Goal: Communication & Community: Answer question/provide support

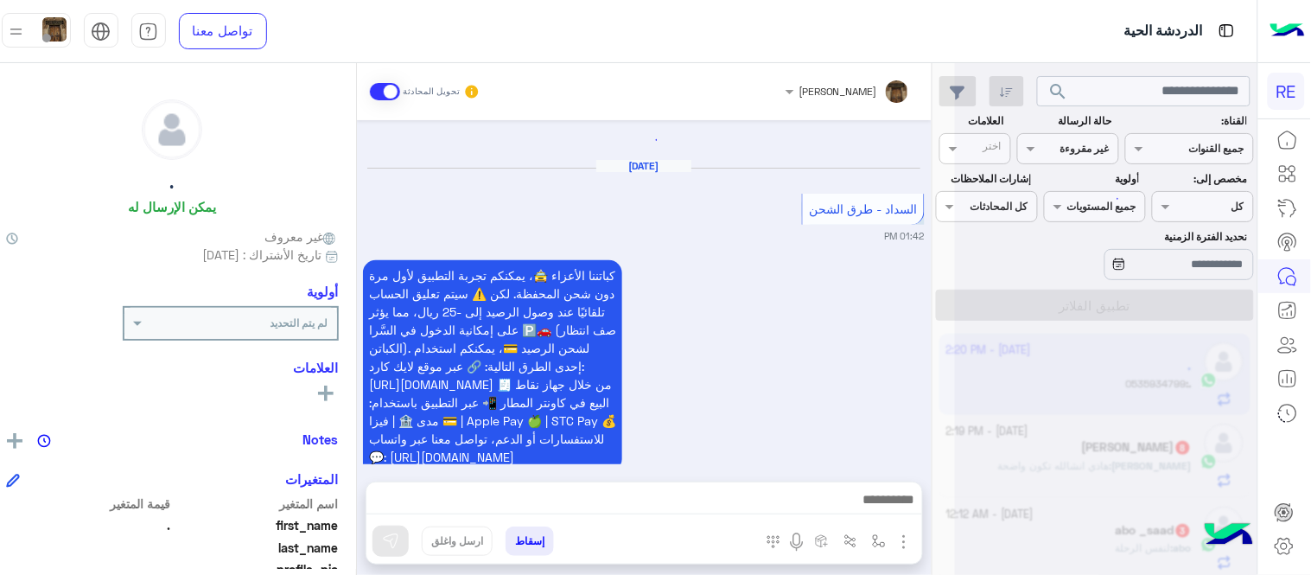
scroll to position [735, 0]
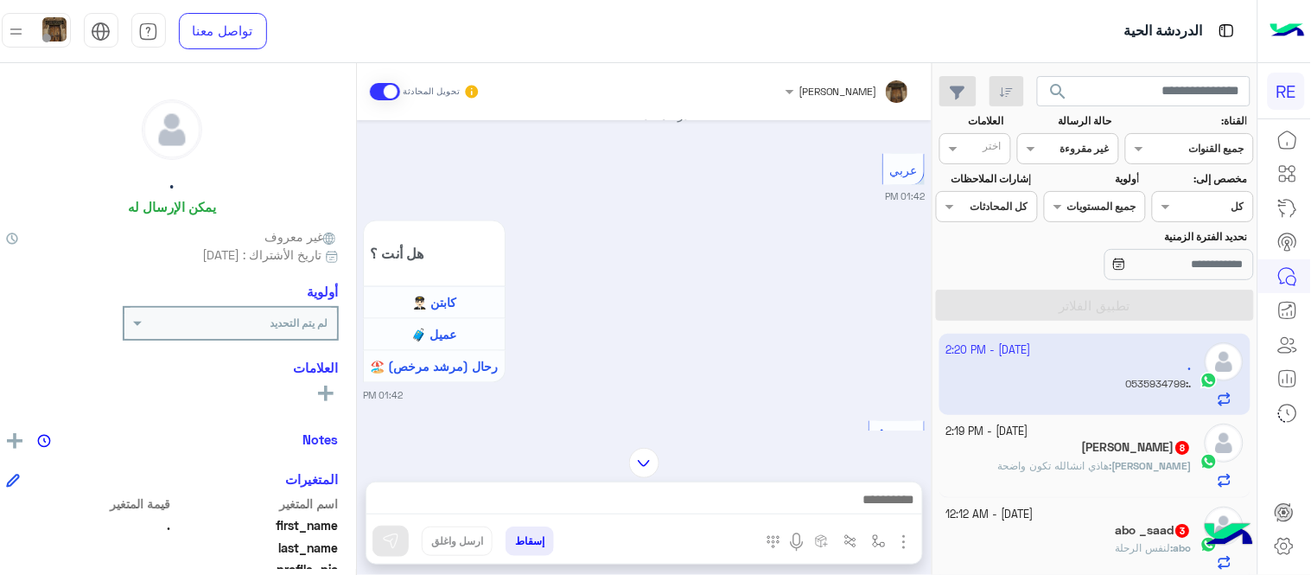
click at [774, 361] on div "Sep 24, 2025 تم إعادة توجيه المحادثة. للعودة إلي الرد الالي، أنقر الزر الموجود …" at bounding box center [644, 275] width 575 height 310
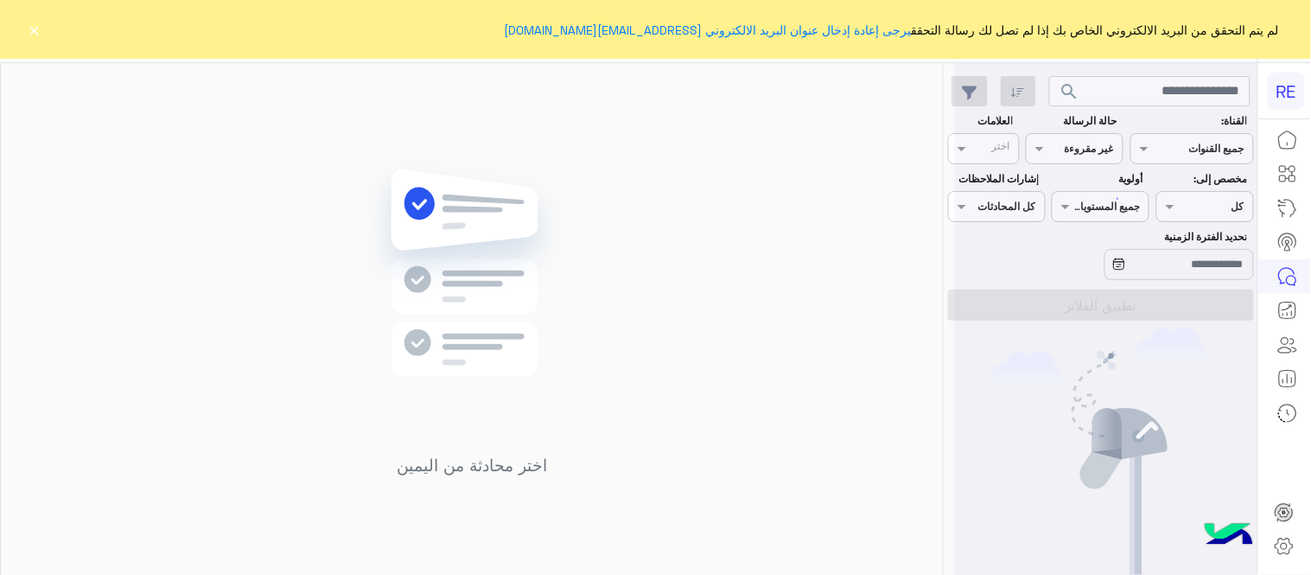
click at [35, 29] on button "×" at bounding box center [34, 29] width 17 height 17
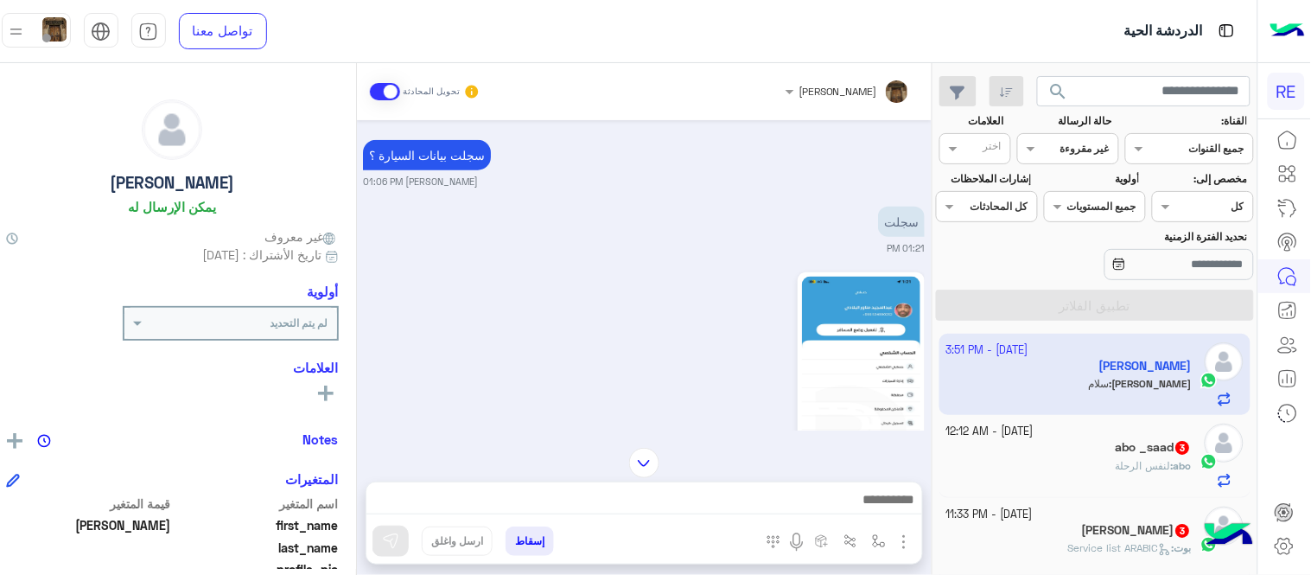
scroll to position [380, 0]
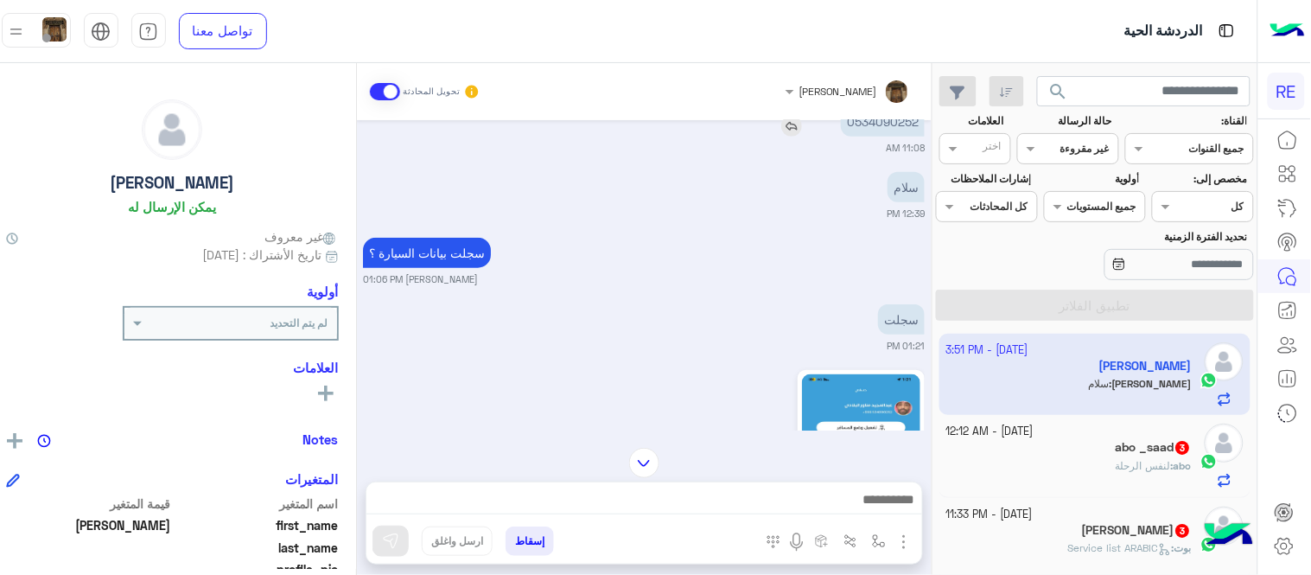
click at [909, 124] on p "0534090252" at bounding box center [883, 121] width 84 height 30
copy app-msgs-text
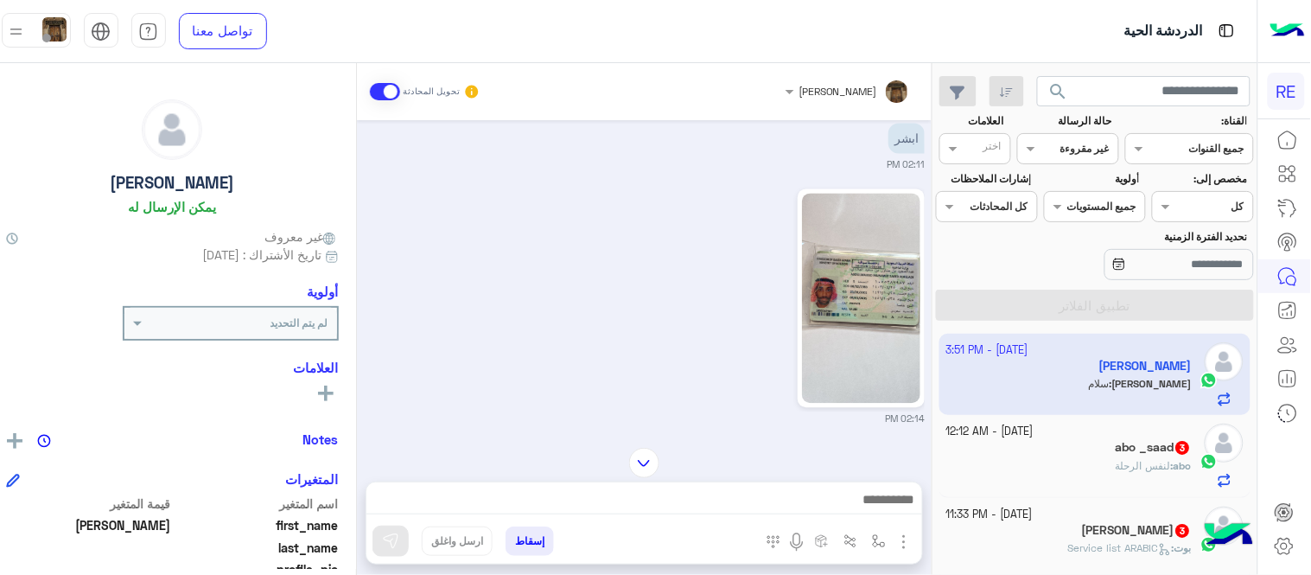
scroll to position [954, 0]
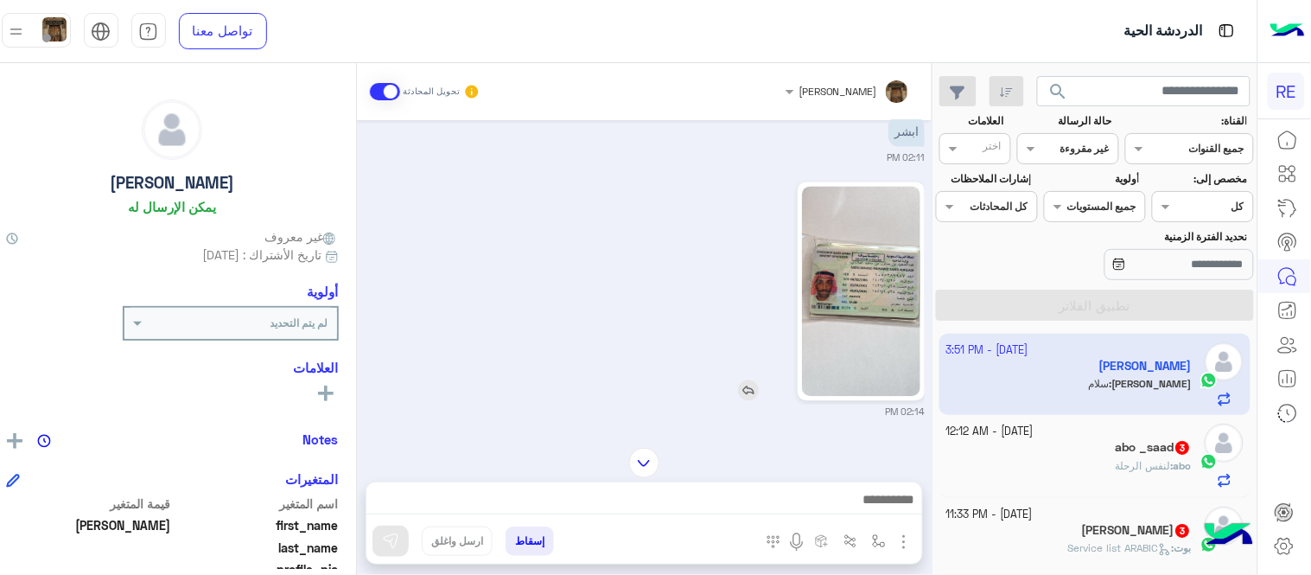
click at [874, 286] on img at bounding box center [861, 292] width 118 height 210
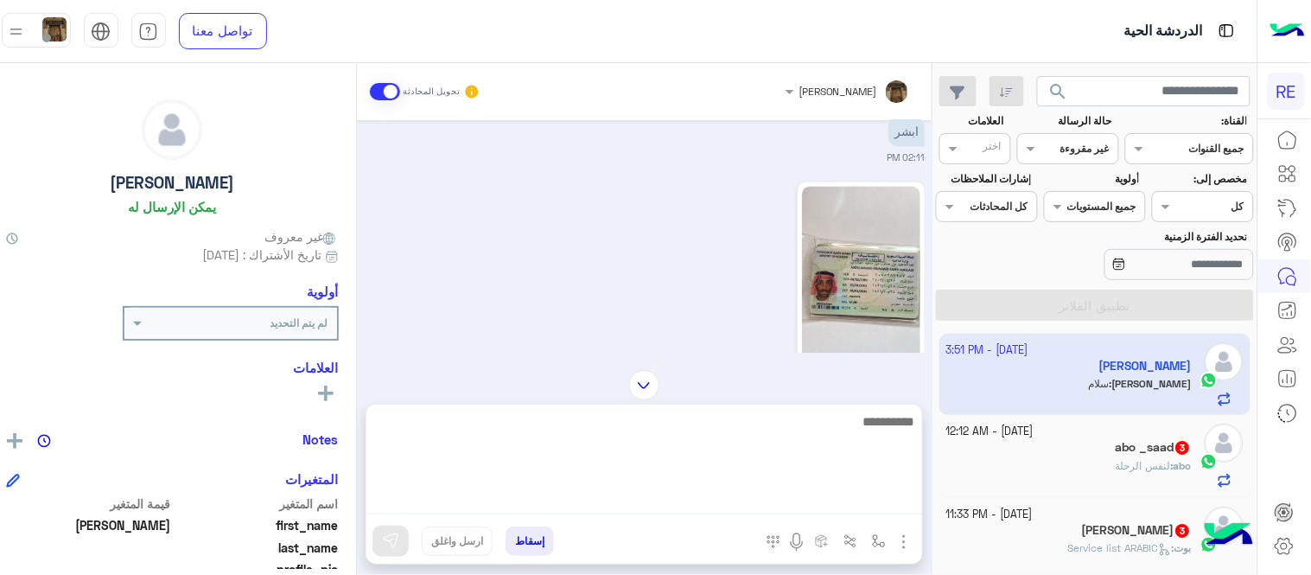
click at [618, 508] on textarea at bounding box center [644, 463] width 556 height 104
type textarea "*"
paste textarea "**********"
type textarea "**********"
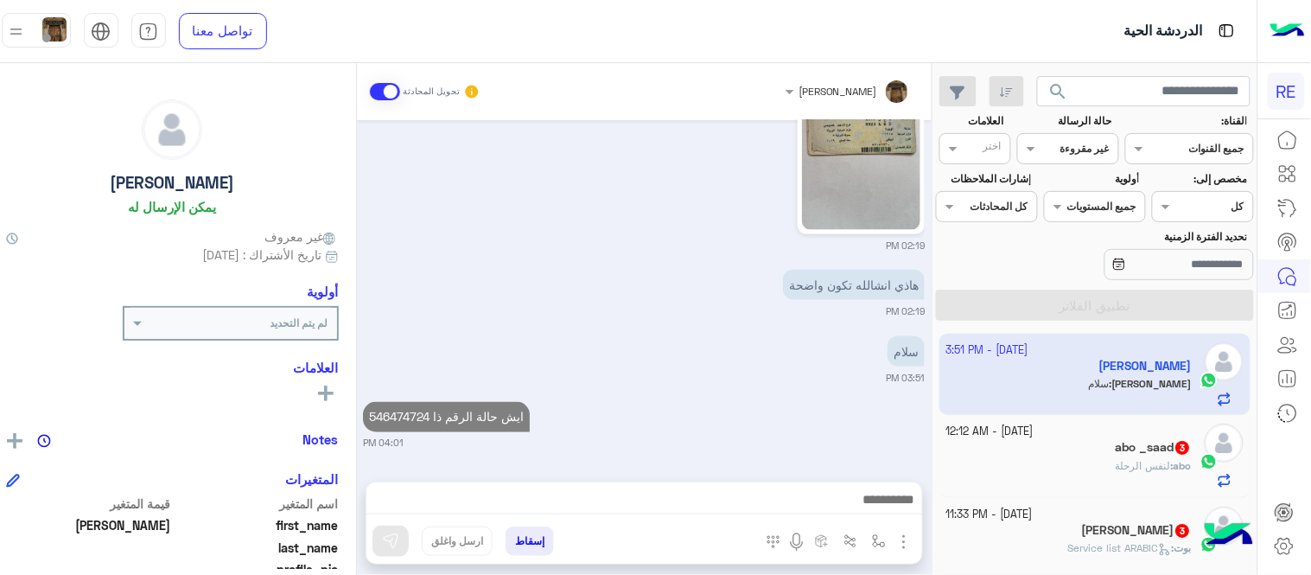
scroll to position [2331, 0]
click at [674, 329] on div "[DATE] مسجل في البرنامج 10:55 AM أوجّهه صعوبة في التفعيل البرنامج 10:57 AM تم ت…" at bounding box center [644, 292] width 575 height 344
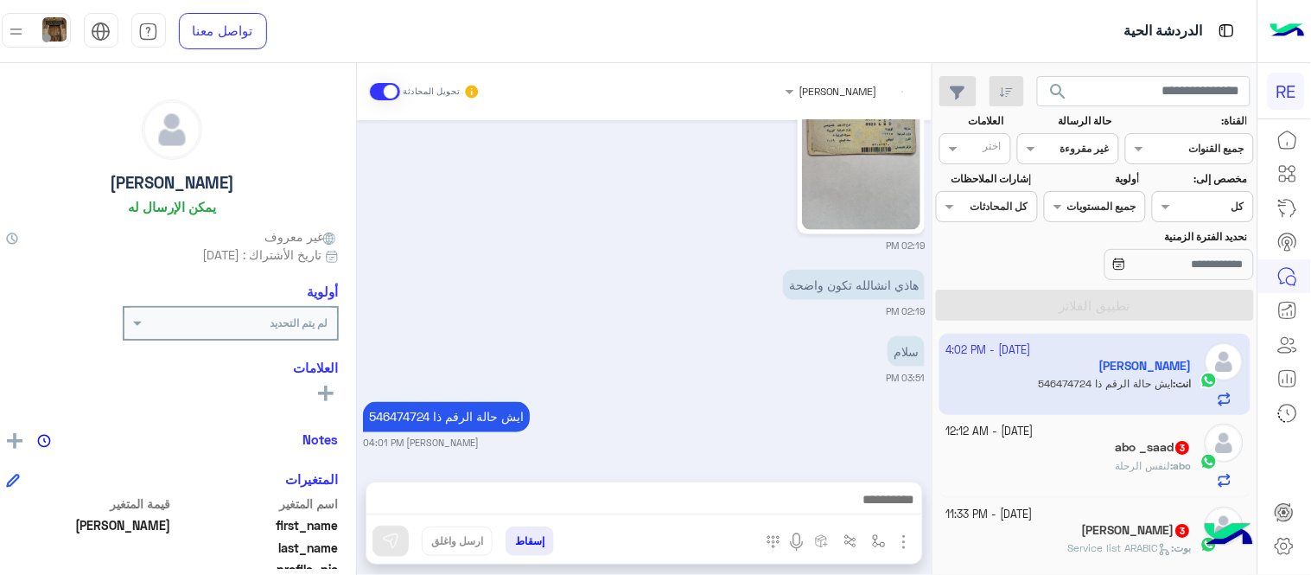
click at [1022, 462] on div "abo : لنفس الرحلة" at bounding box center [1068, 473] width 245 height 30
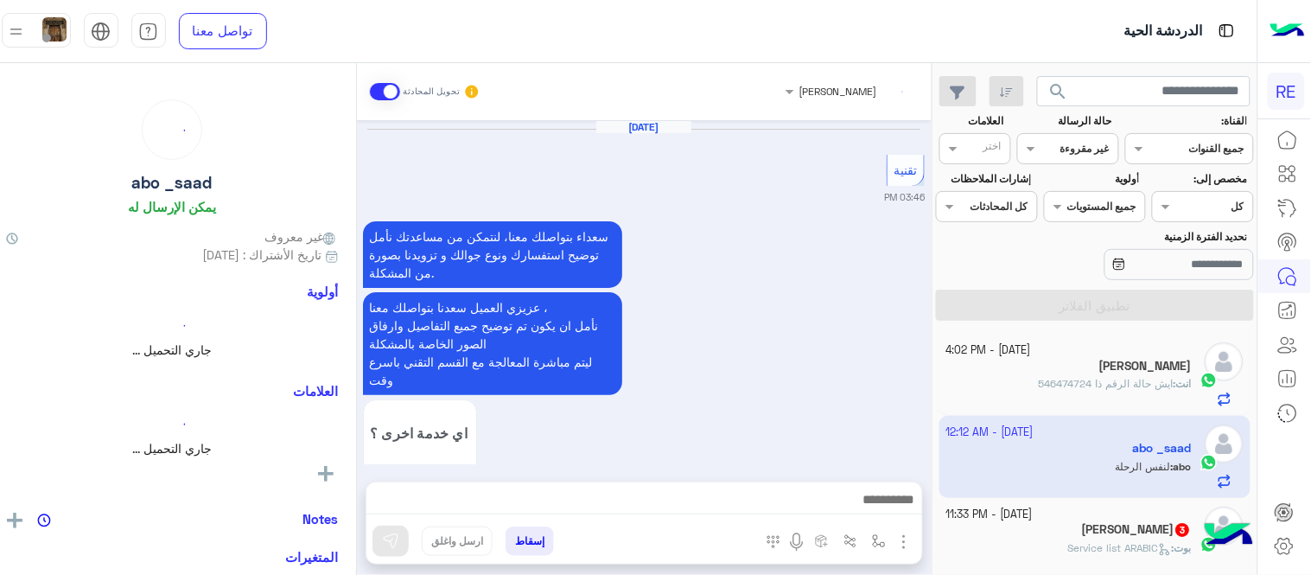
scroll to position [804, 0]
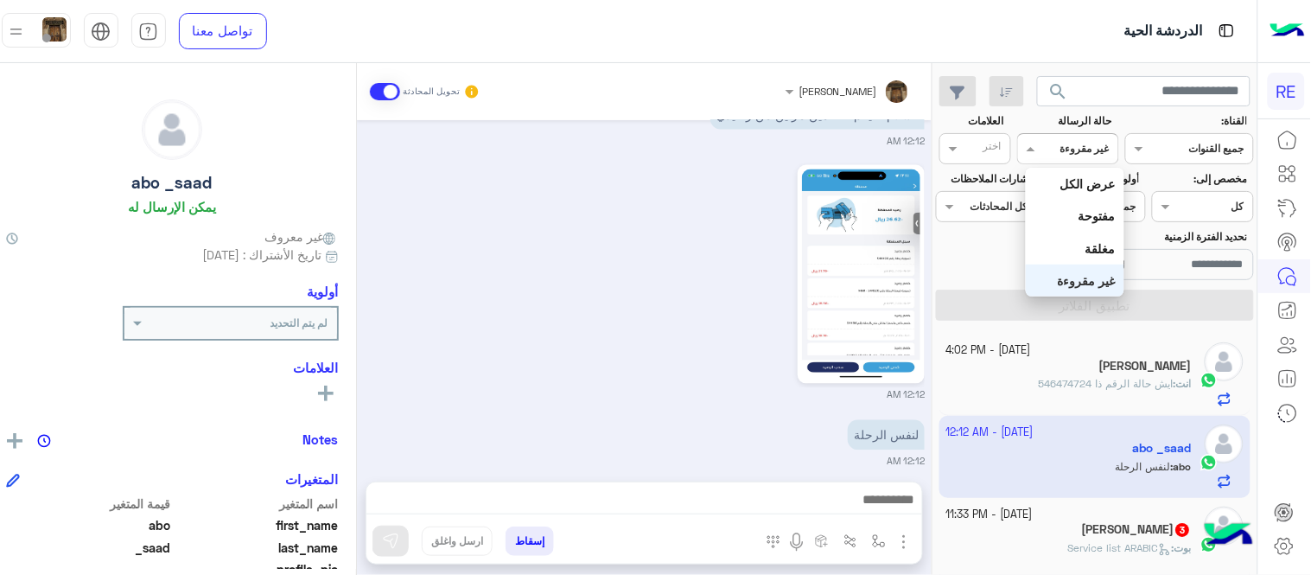
click at [1082, 149] on input "text" at bounding box center [1087, 147] width 43 height 16
click at [1076, 188] on b "عرض الكل" at bounding box center [1087, 183] width 55 height 15
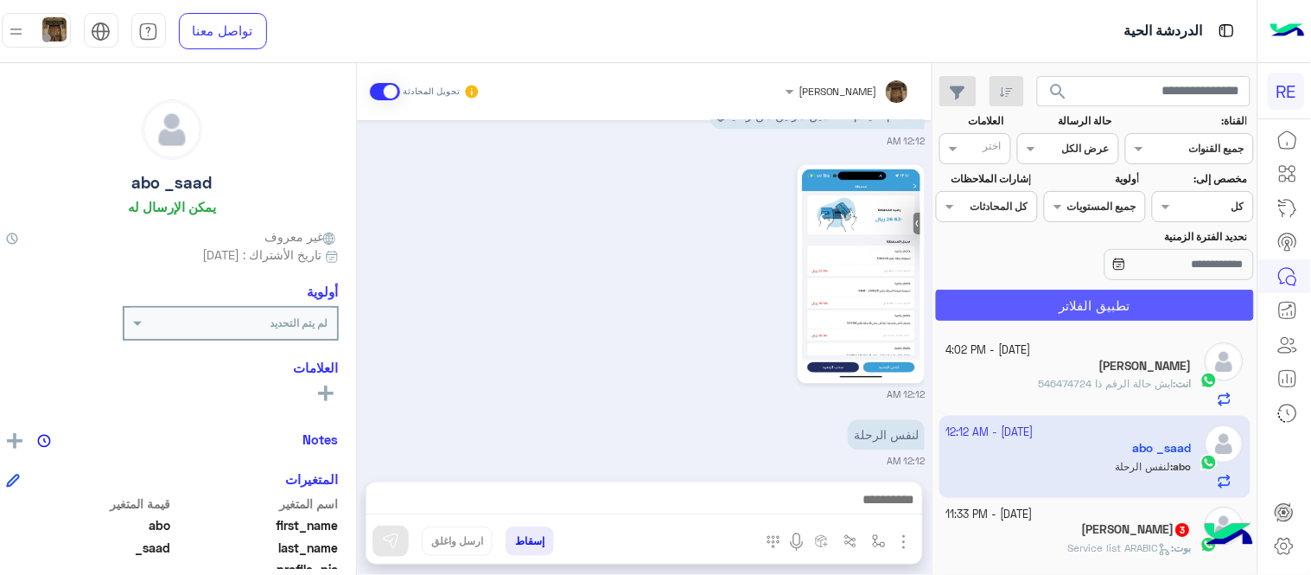
click at [1042, 318] on button "تطبيق الفلاتر" at bounding box center [1095, 305] width 318 height 31
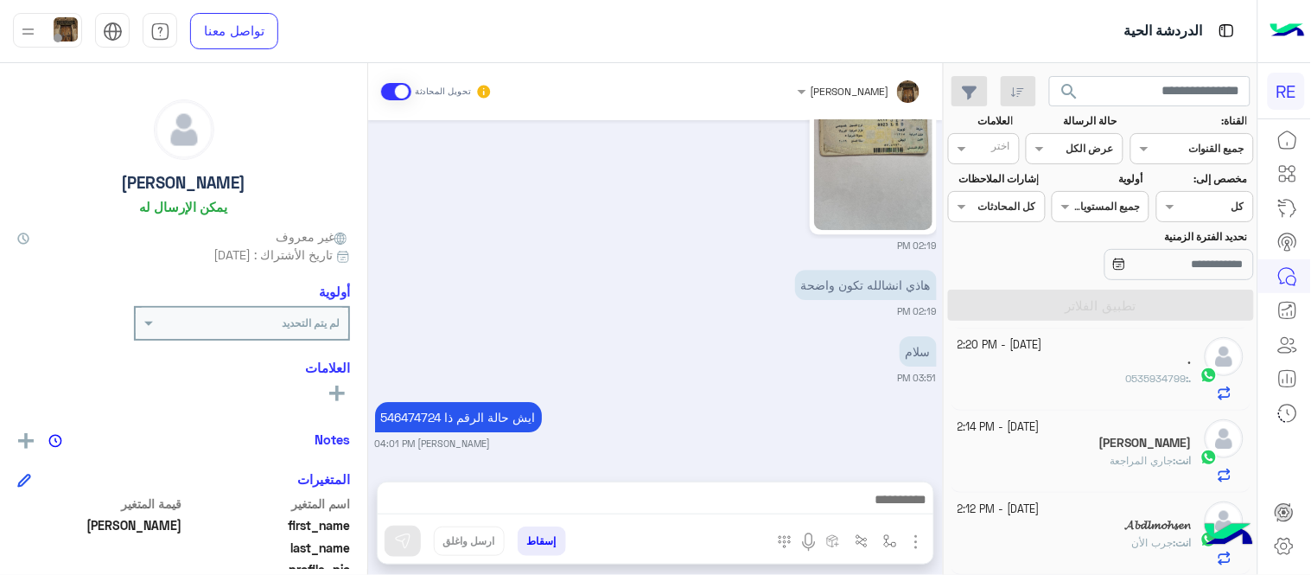
scroll to position [95, 0]
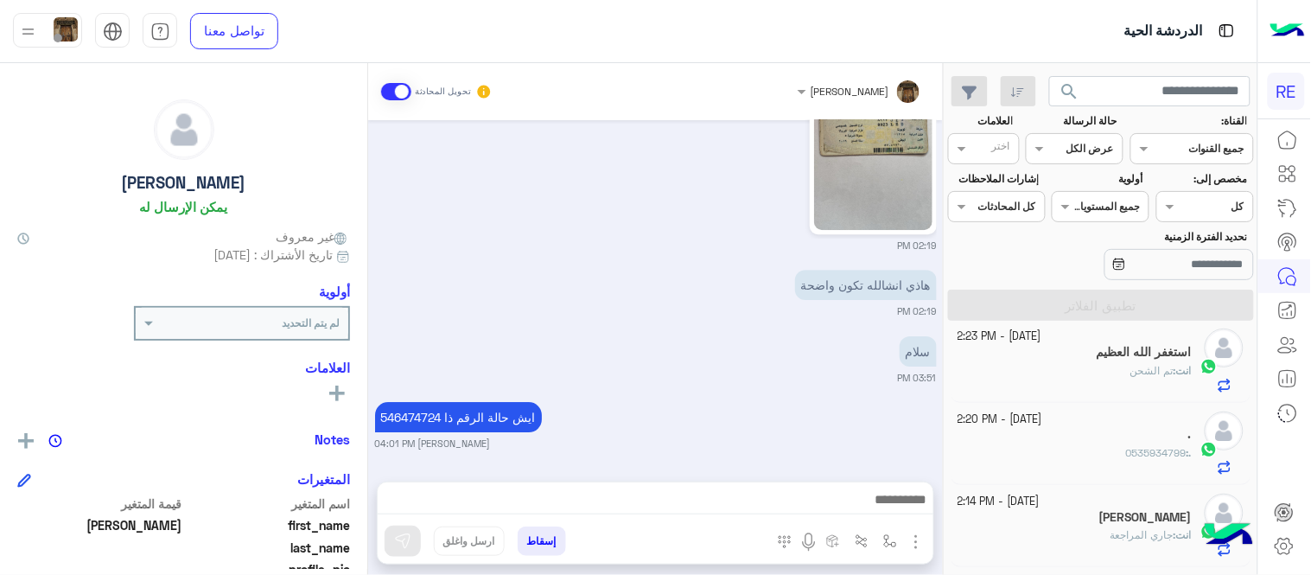
click at [1111, 434] on div "." at bounding box center [1075, 436] width 234 height 18
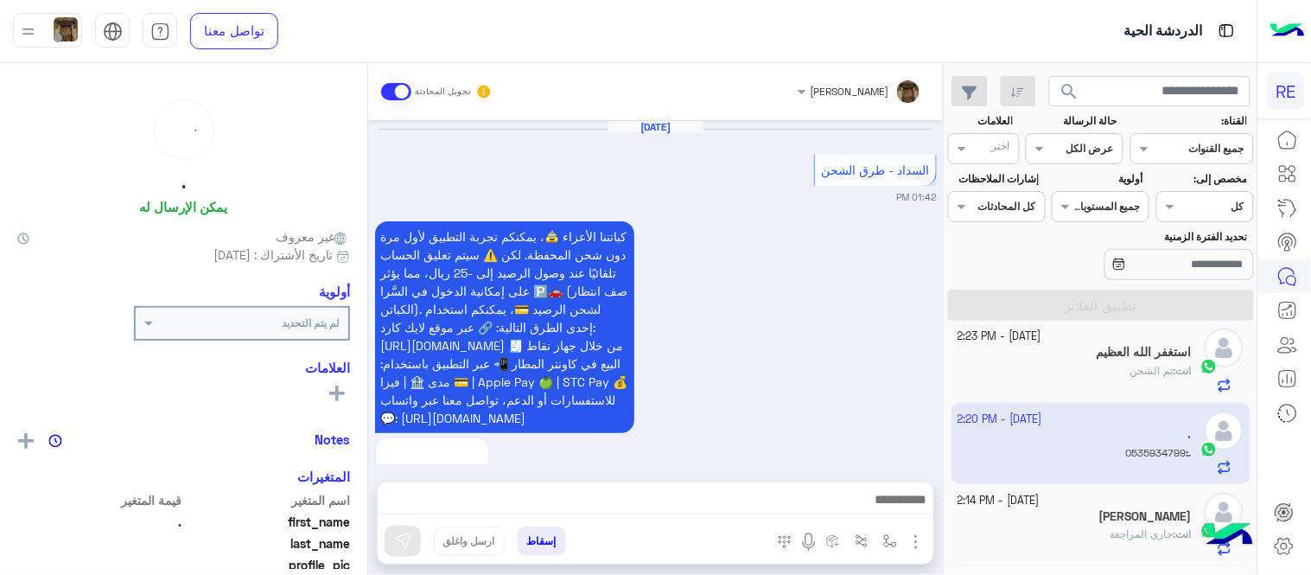
scroll to position [696, 0]
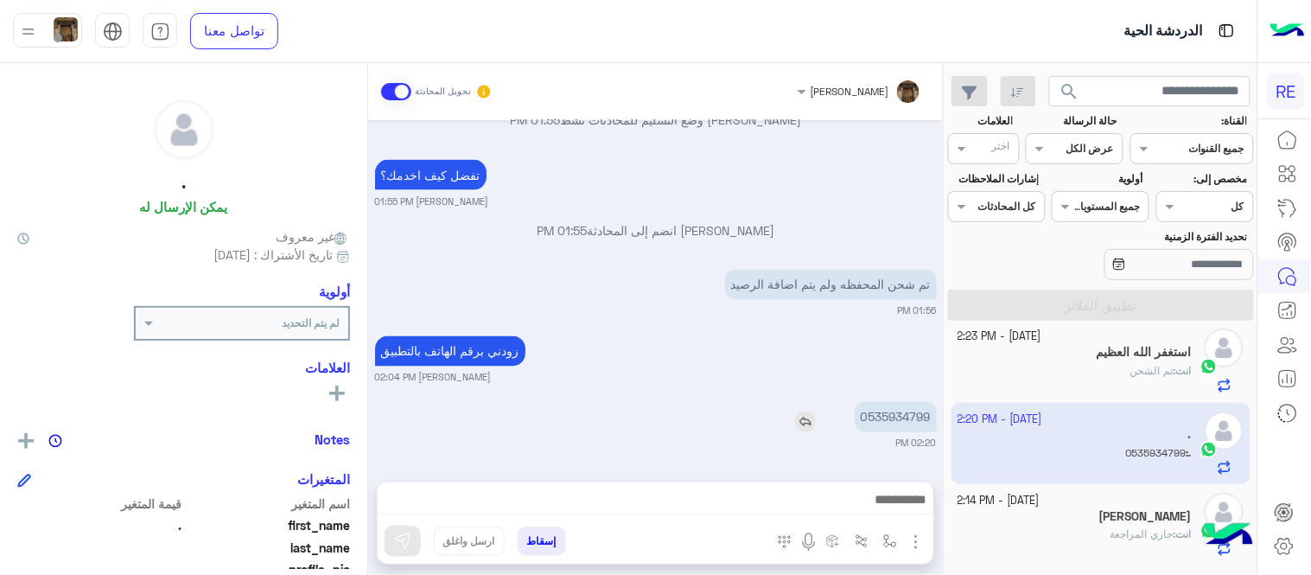
click at [904, 421] on p "0535934799" at bounding box center [896, 417] width 82 height 30
copy p "0535934799"
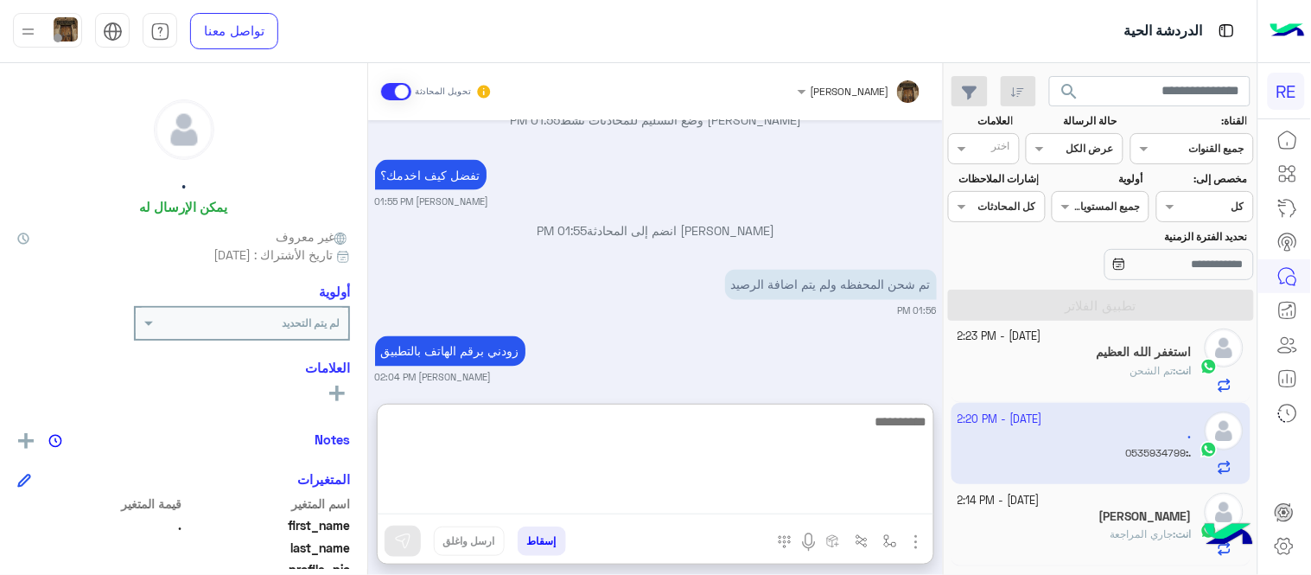
scroll to position [729, 0]
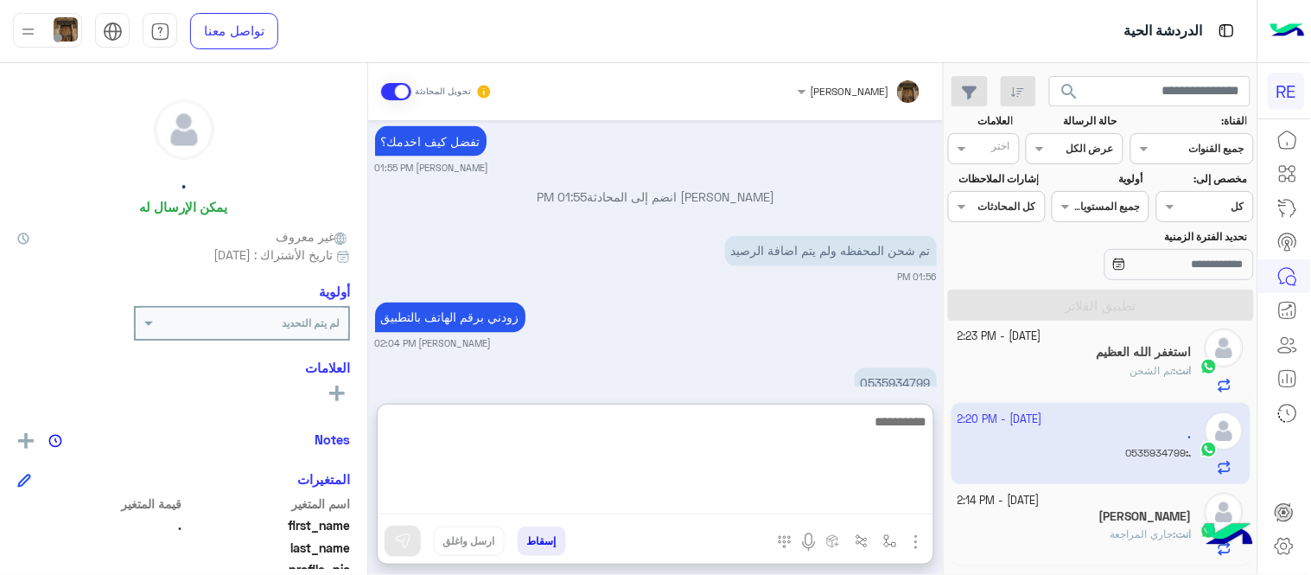
click at [576, 491] on textarea at bounding box center [656, 463] width 556 height 104
type textarea "**********"
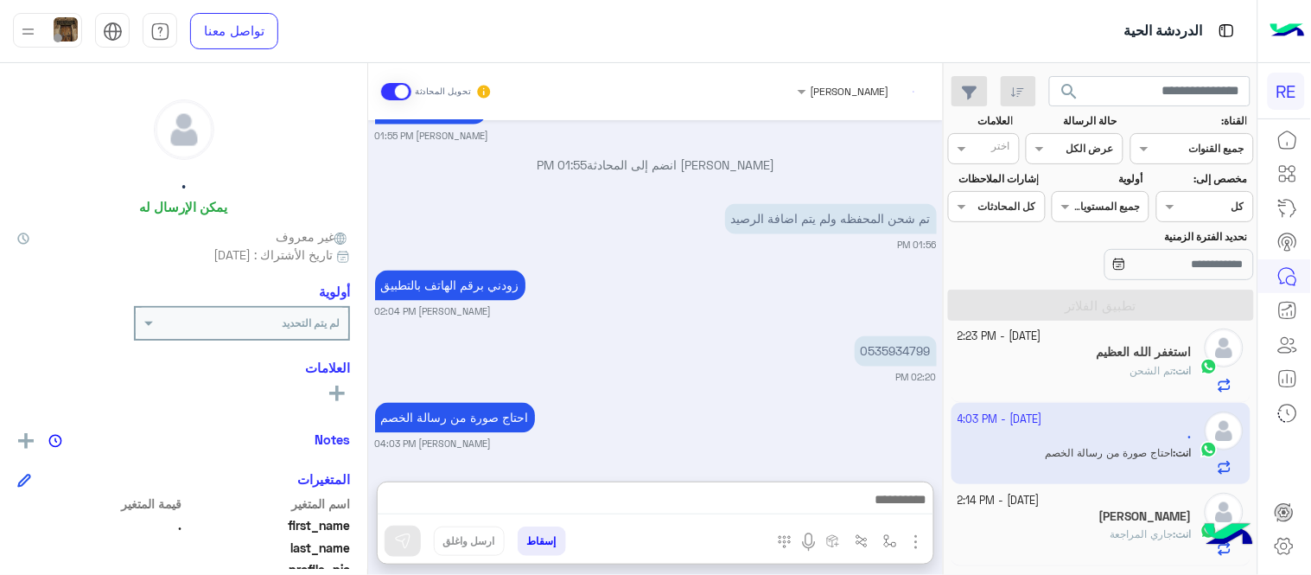
click at [809, 337] on div "[DATE] السداد - طرق الشحن 01:42 PM كباتننا الأعزاء 🚖، يمكنكم تجربة التطبيق لأول…" at bounding box center [655, 292] width 575 height 344
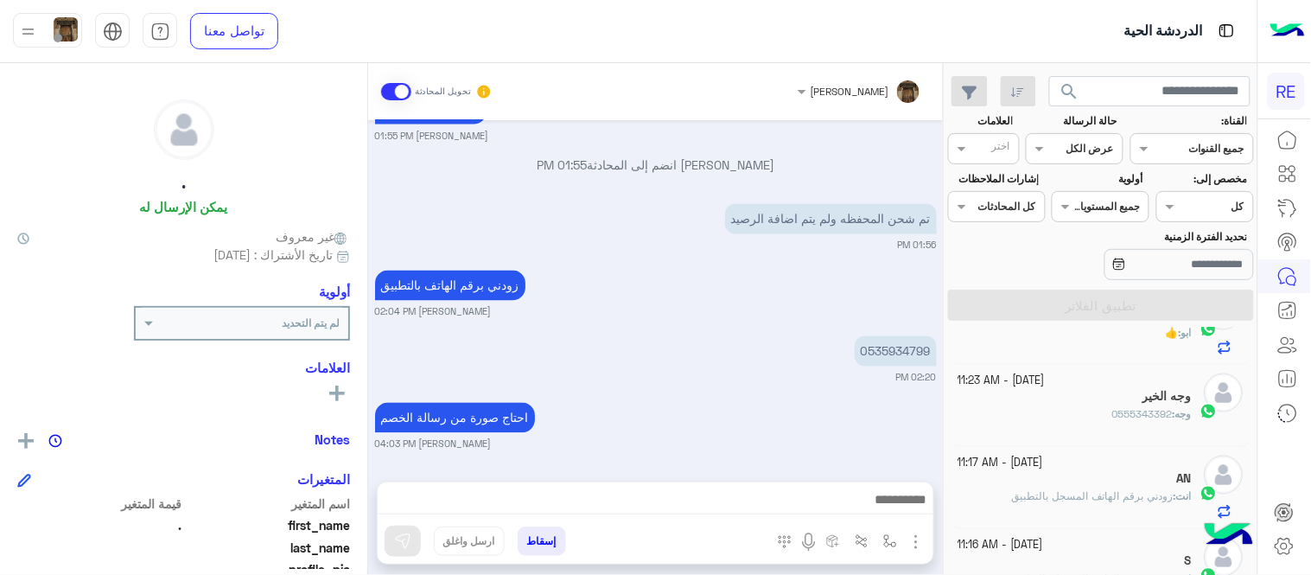
scroll to position [0, 0]
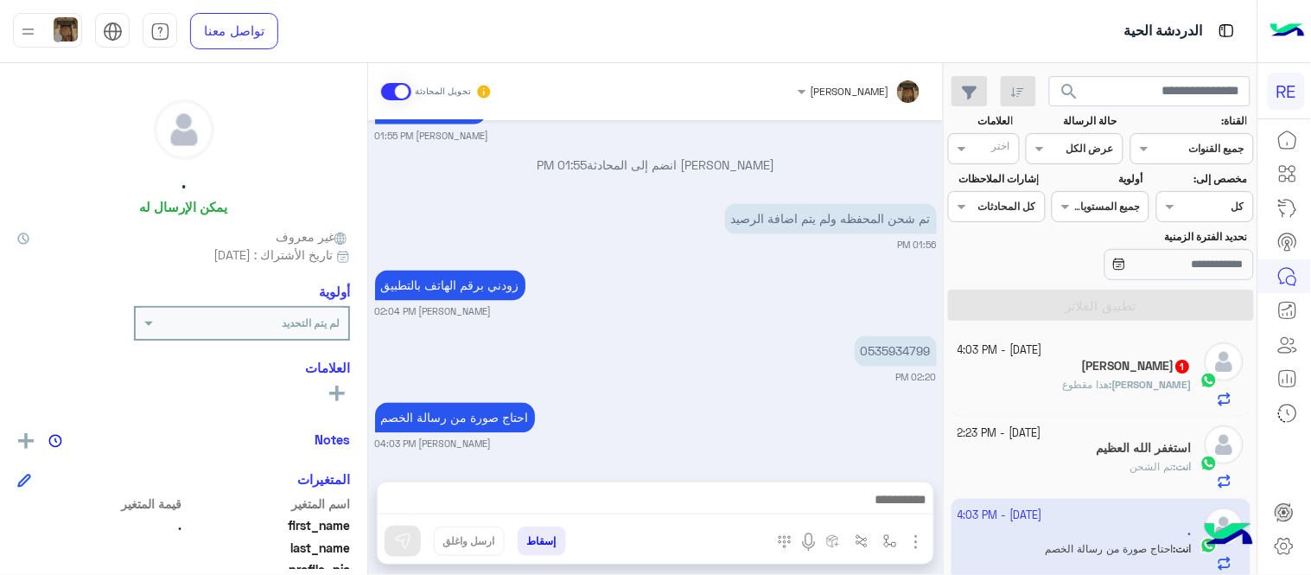
click at [1051, 387] on div "[PERSON_NAME] : هذا مقطوع" at bounding box center [1075, 392] width 234 height 30
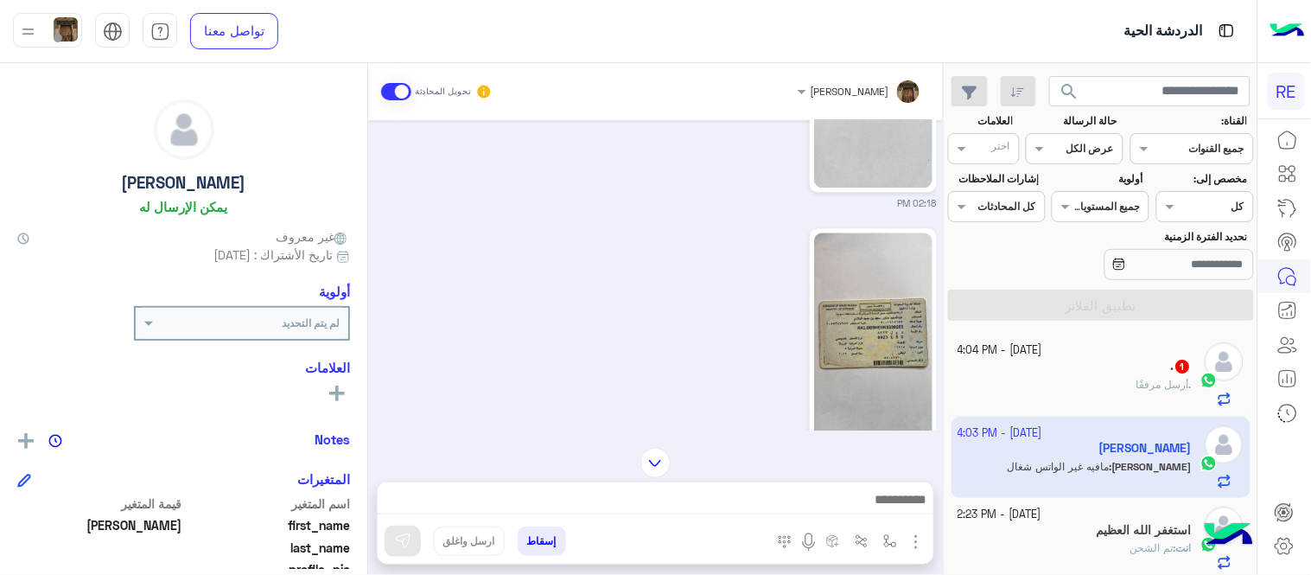
scroll to position [1070, 0]
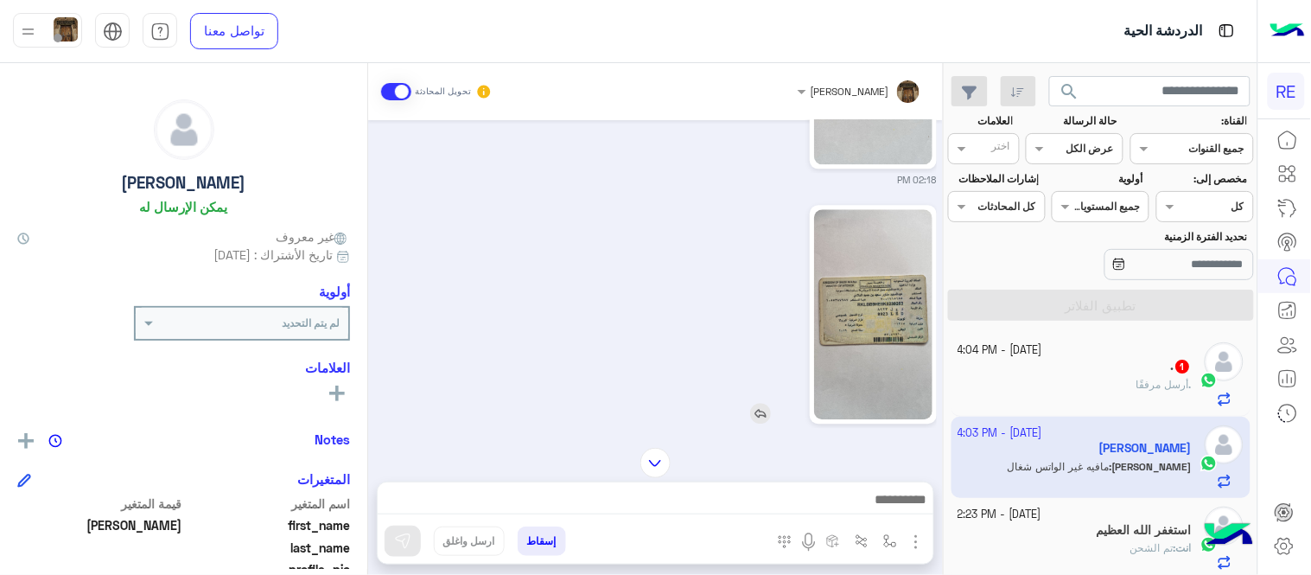
click at [880, 349] on img at bounding box center [873, 314] width 118 height 210
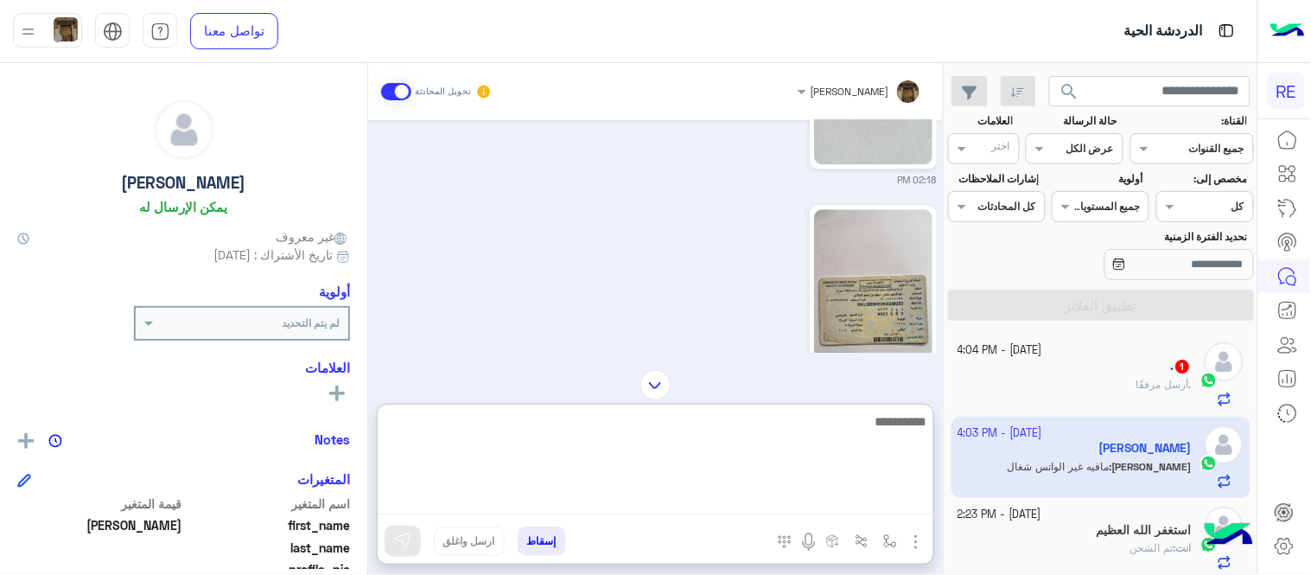
click at [678, 497] on textarea at bounding box center [656, 463] width 556 height 104
type textarea "**********"
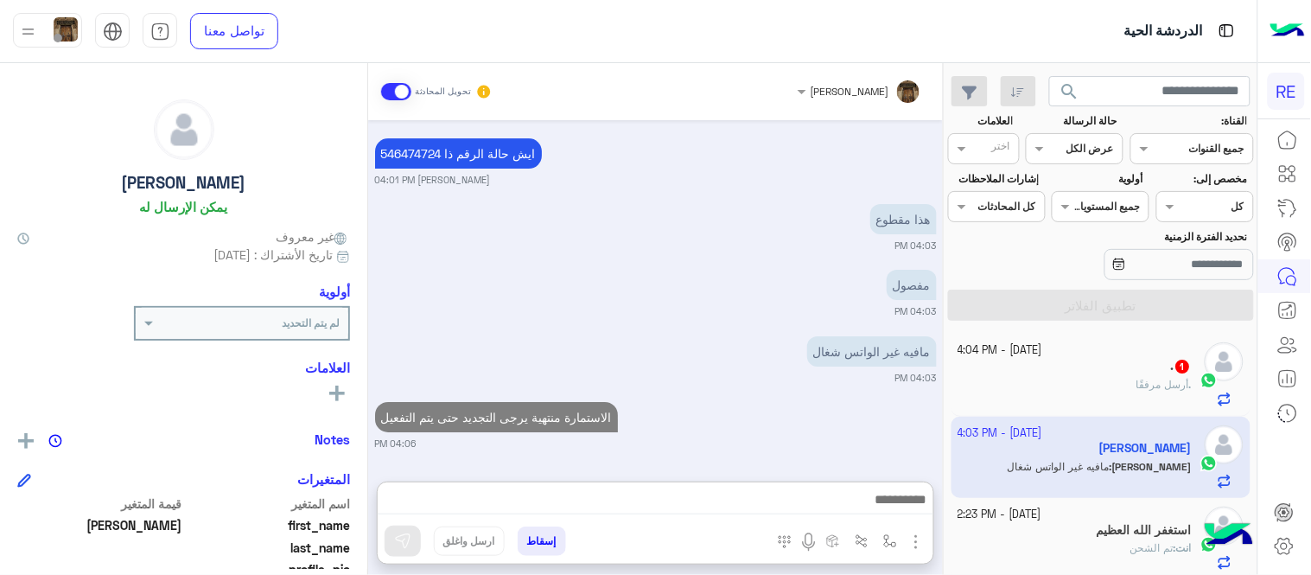
scroll to position [1652, 0]
click at [1030, 375] on div ". 1" at bounding box center [1075, 368] width 234 height 18
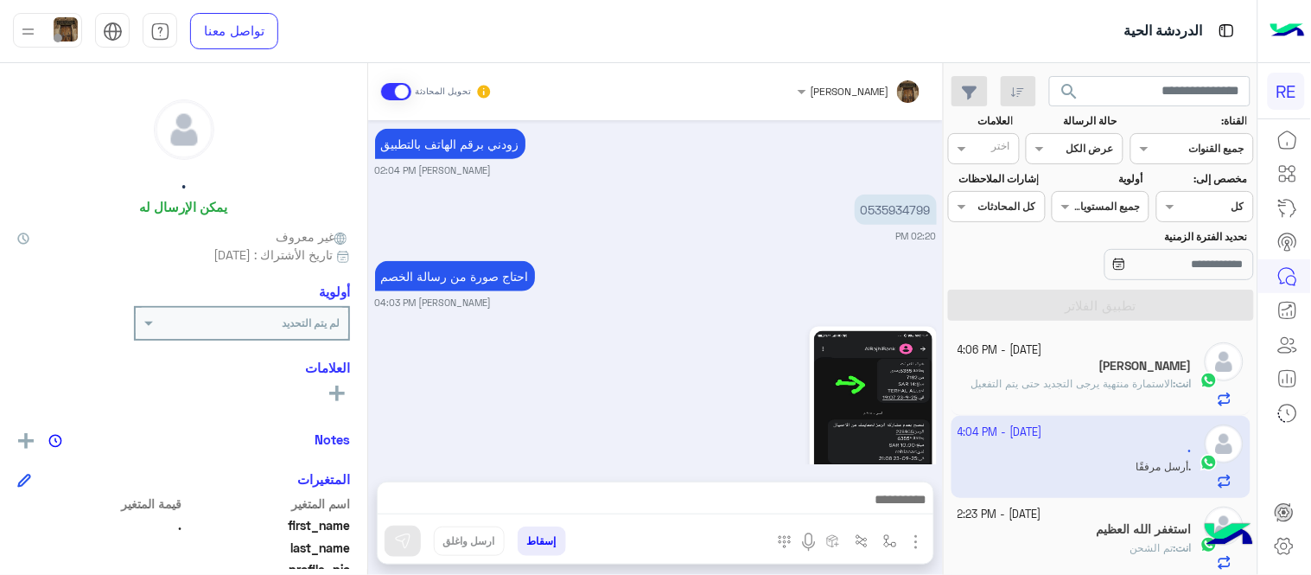
scroll to position [446, 0]
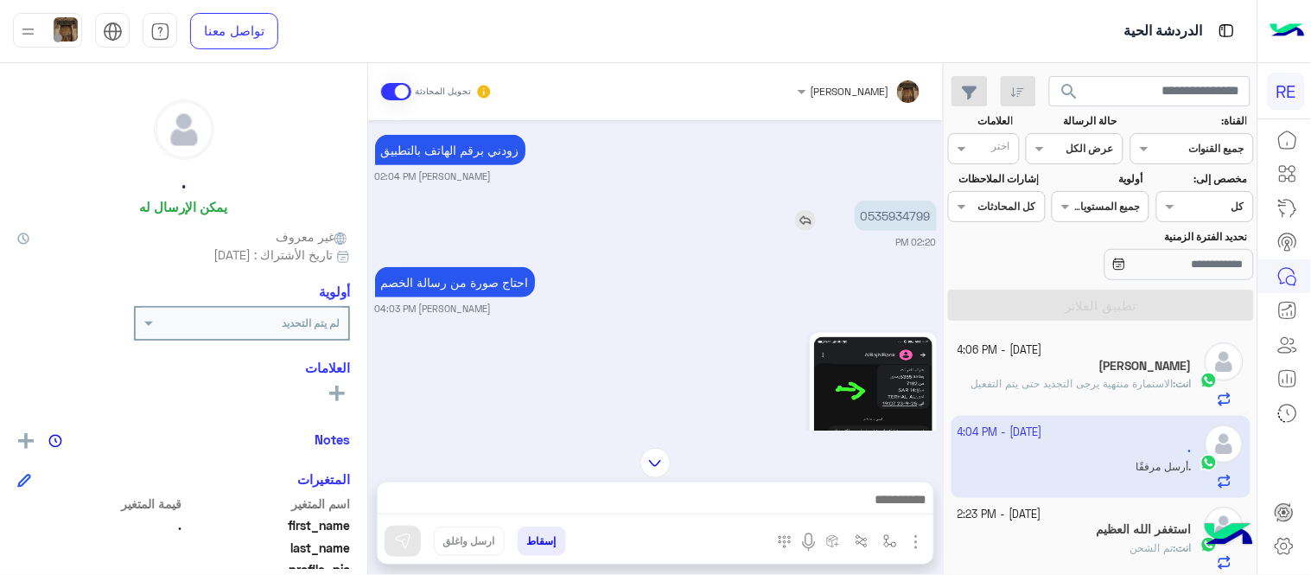
click at [871, 201] on p "0535934799" at bounding box center [896, 216] width 82 height 30
copy p "0535934799"
click at [851, 364] on img at bounding box center [873, 442] width 118 height 210
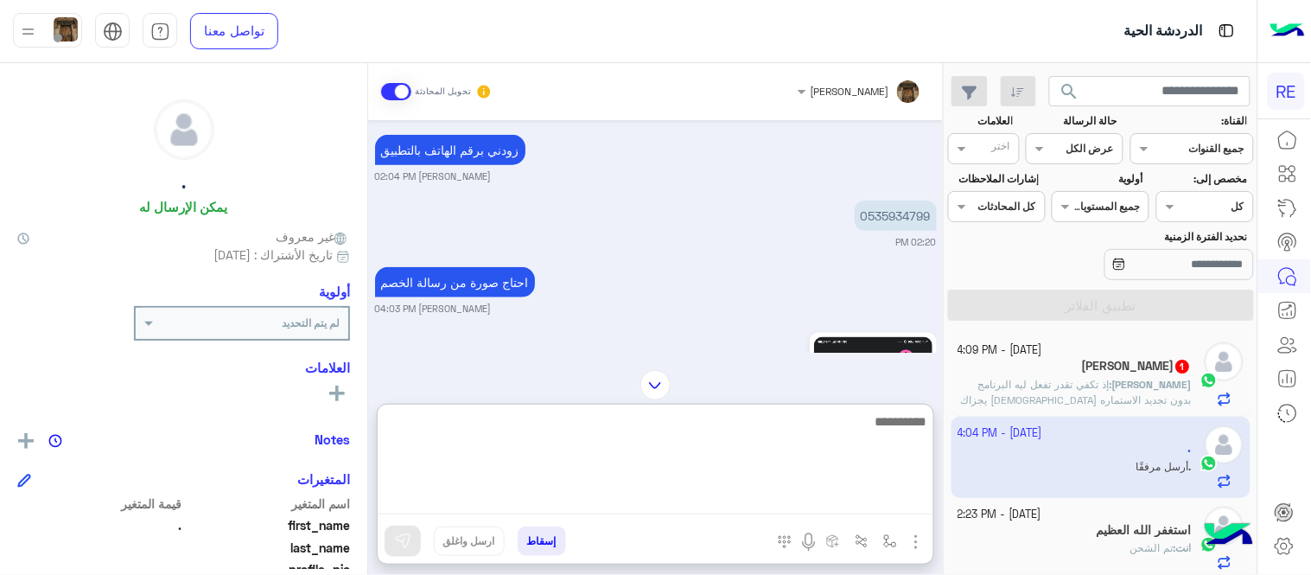
click at [663, 510] on textarea at bounding box center [656, 463] width 556 height 104
type textarea "********"
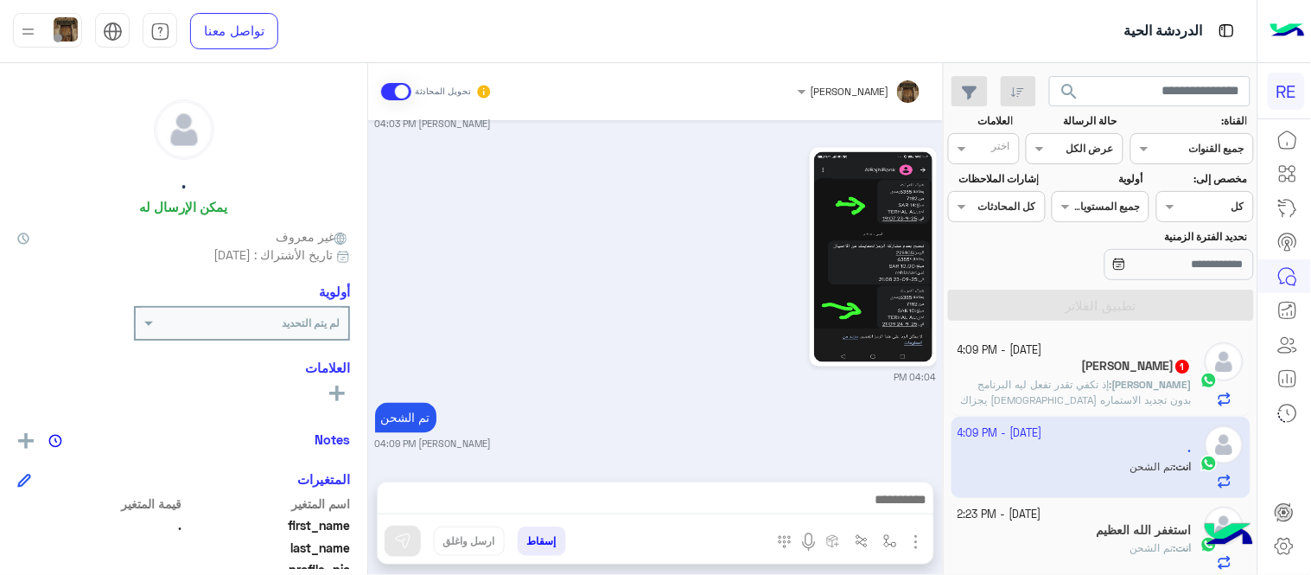
click at [637, 348] on div "[DATE] لا 01:42 PM شكرا لتواصلك واختيارك رحلة 😊 اختر [DATE] الخدمات التالية: 01…" at bounding box center [655, 292] width 575 height 344
